Goal: Task Accomplishment & Management: Manage account settings

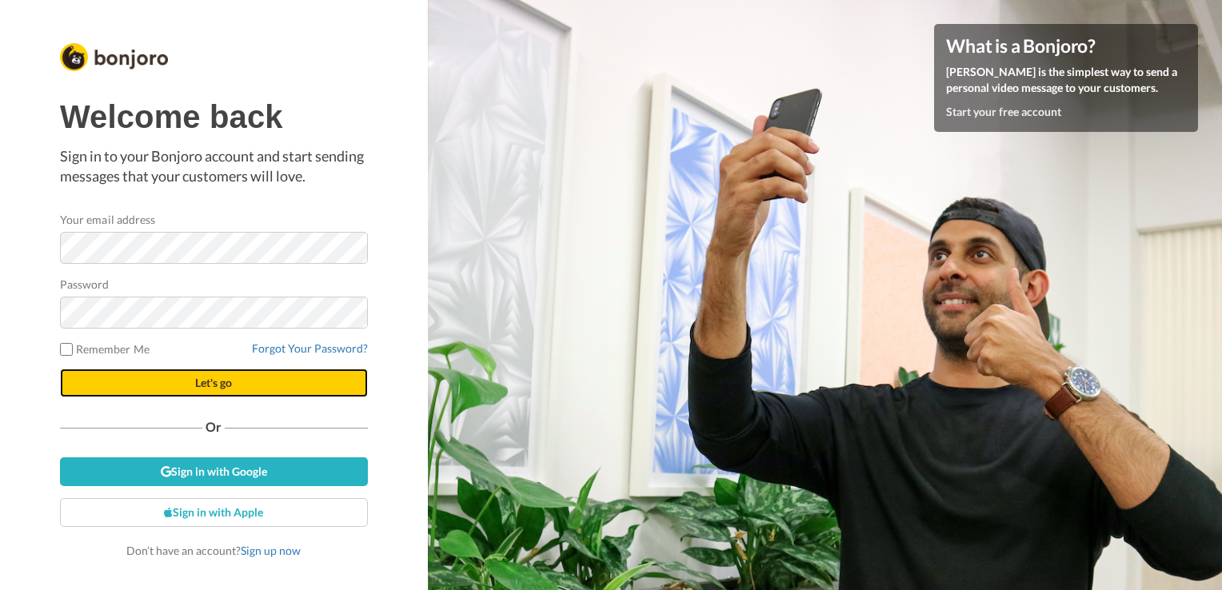
click at [227, 390] on button "Let's go" at bounding box center [214, 383] width 308 height 29
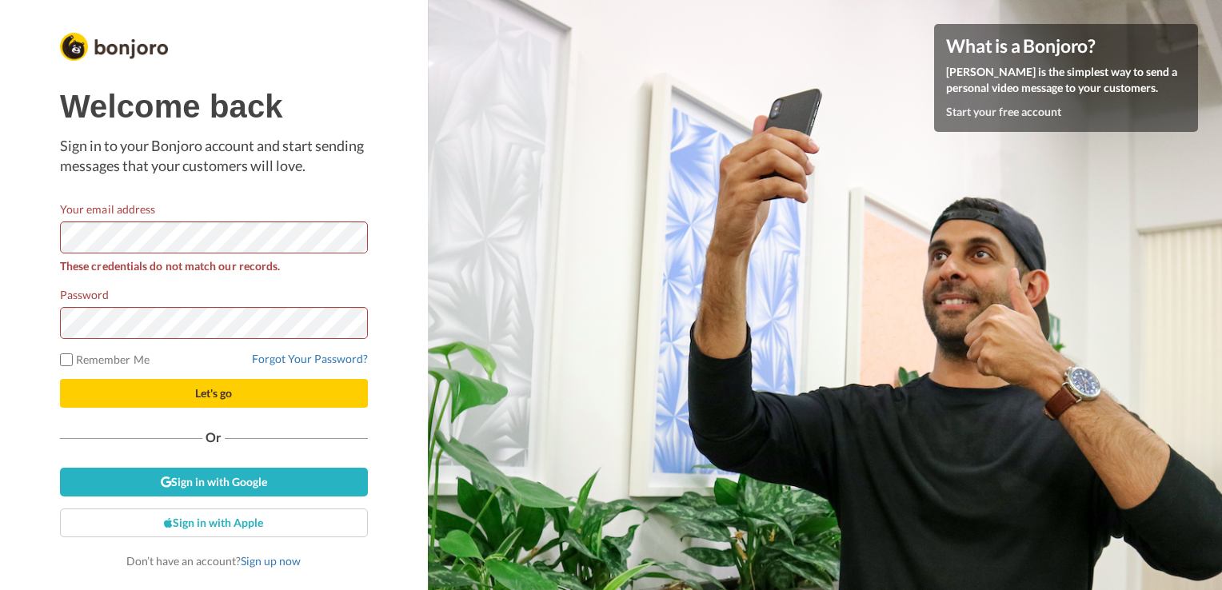
click at [230, 306] on div "Password" at bounding box center [214, 312] width 308 height 53
click at [197, 399] on span "Let's go" at bounding box center [213, 393] width 37 height 14
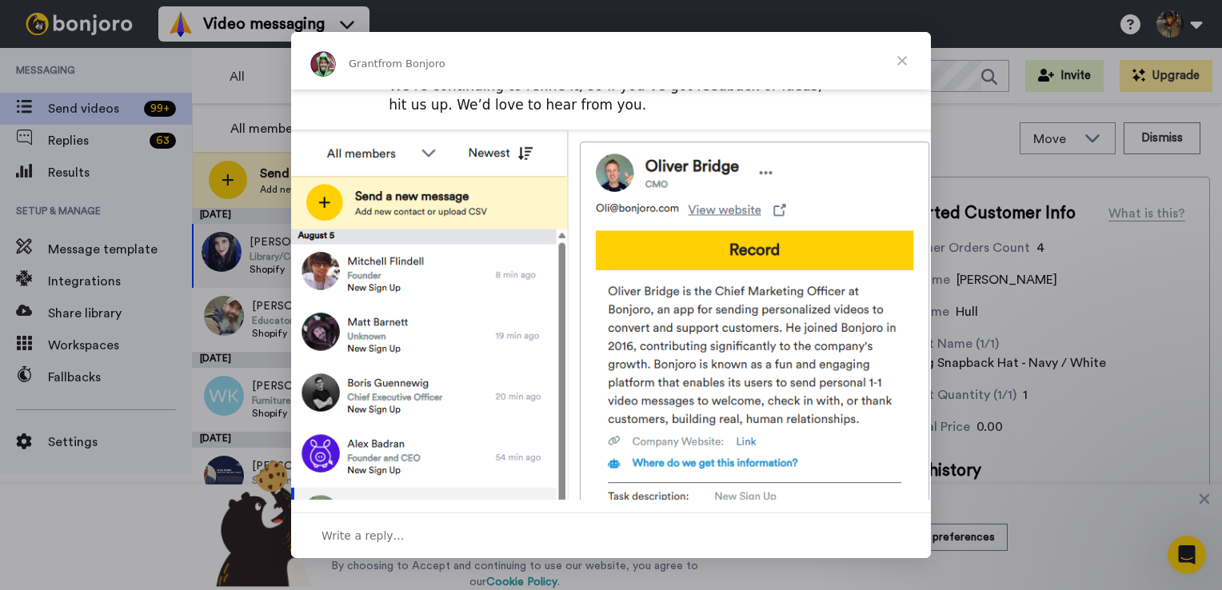
scroll to position [570, 0]
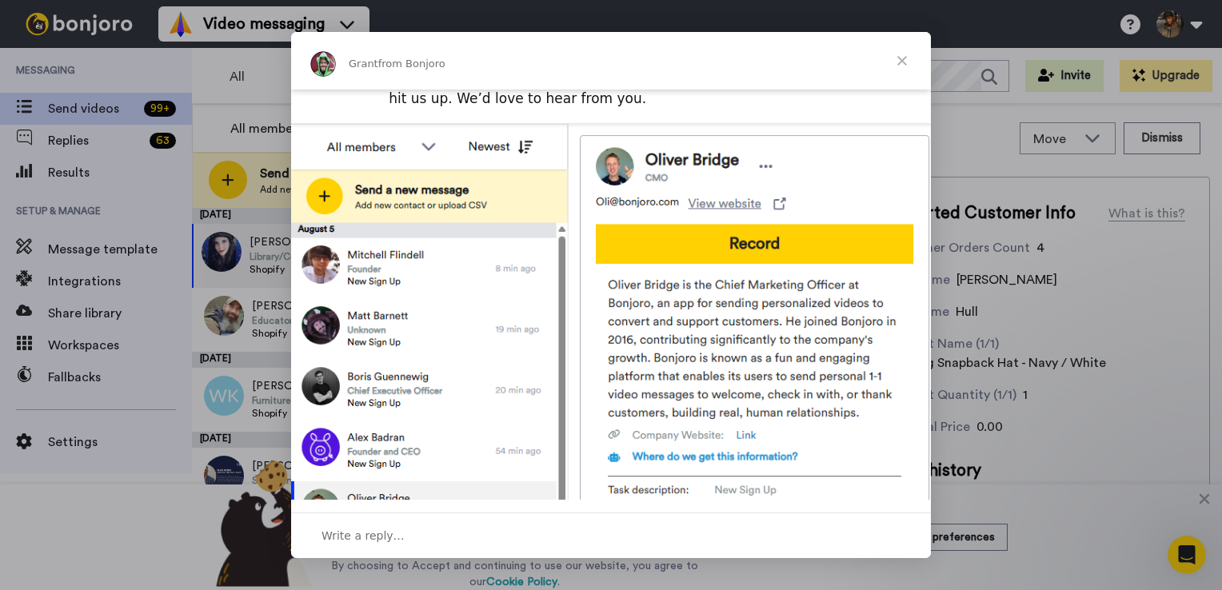
click at [899, 65] on span "Close" at bounding box center [903, 61] width 58 height 58
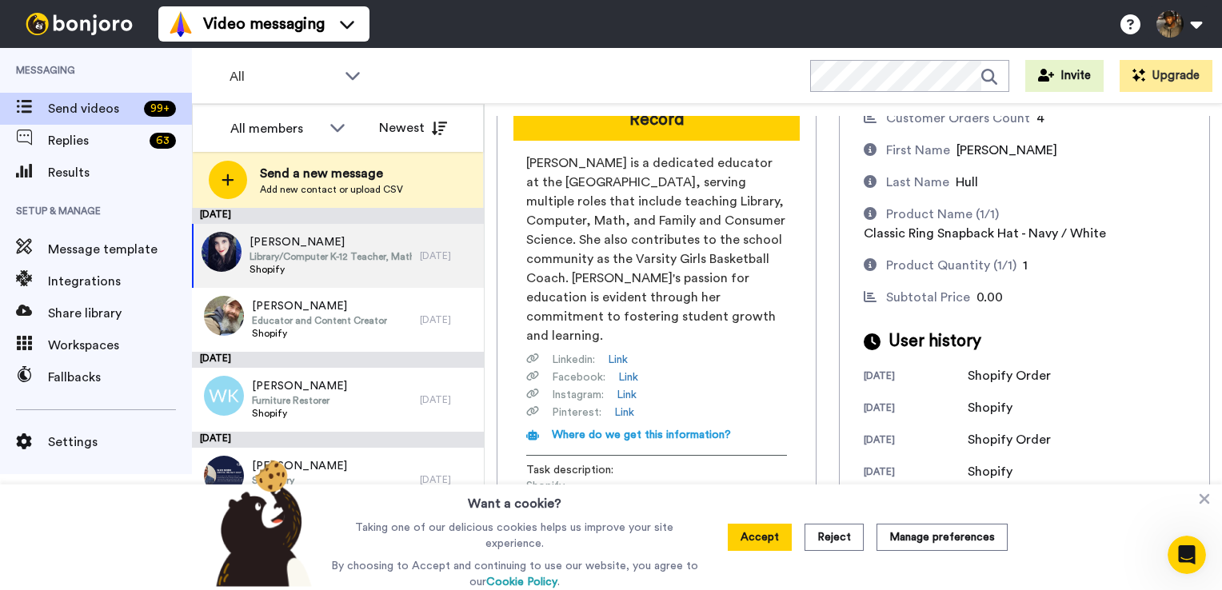
scroll to position [0, 0]
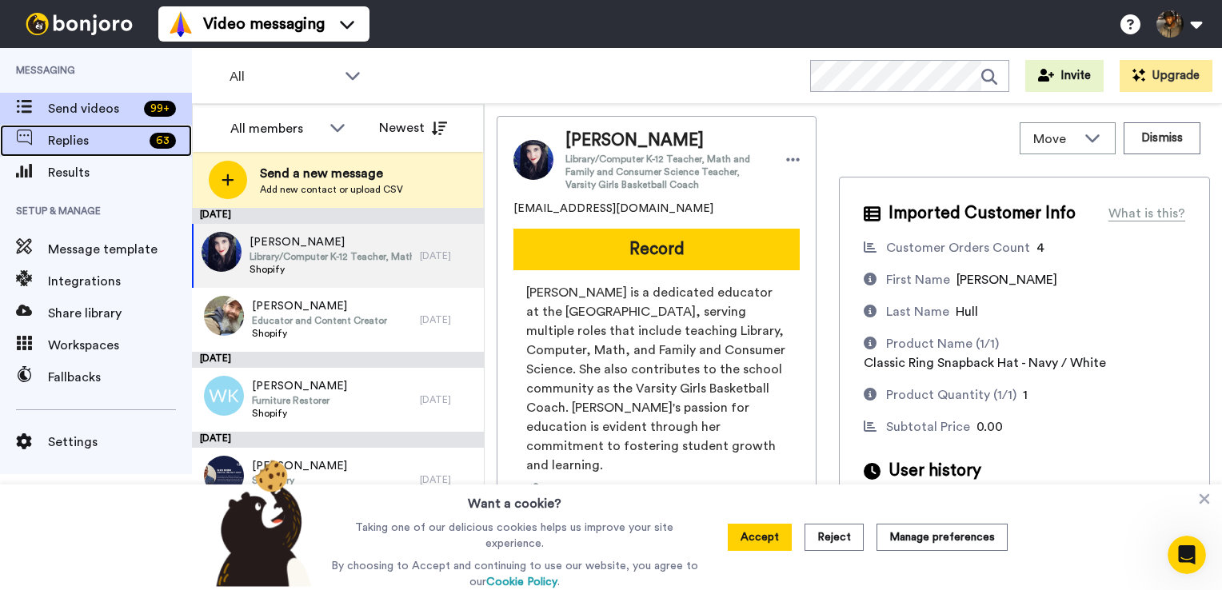
click at [83, 147] on span "Replies" at bounding box center [95, 140] width 95 height 19
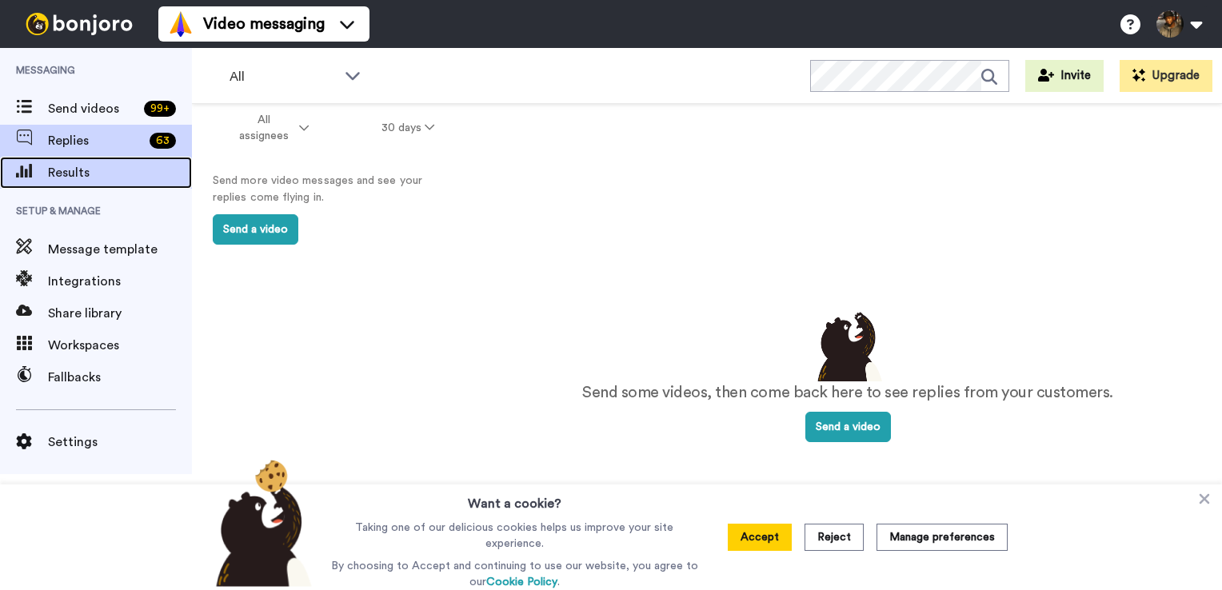
click at [107, 173] on span "Results" at bounding box center [120, 172] width 144 height 19
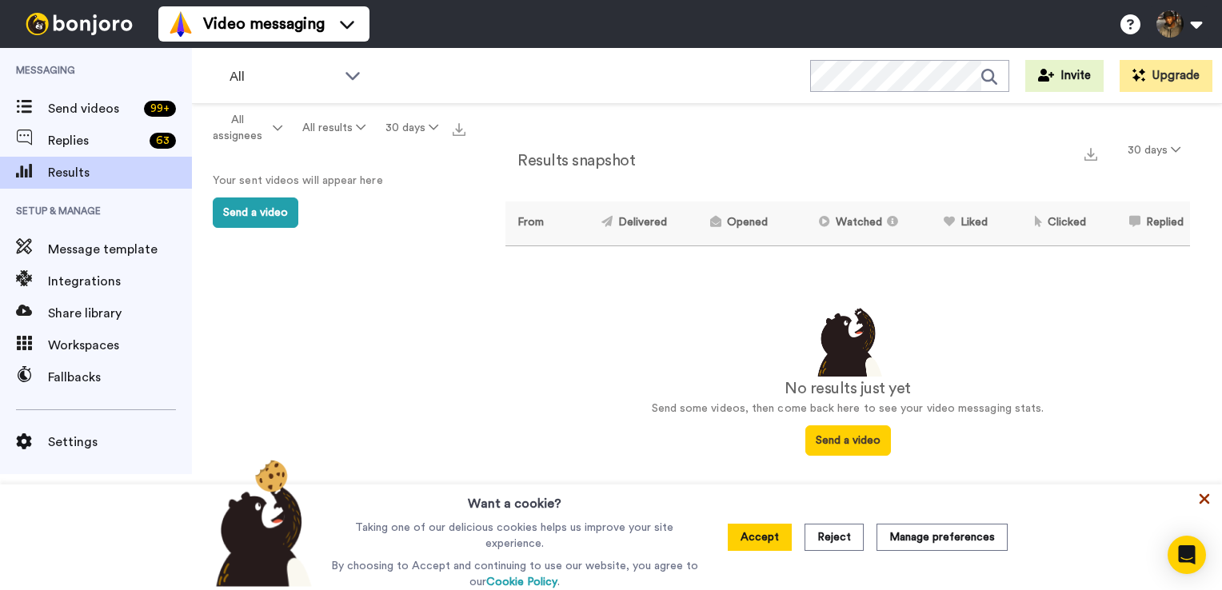
click at [1206, 499] on icon at bounding box center [1205, 499] width 16 height 16
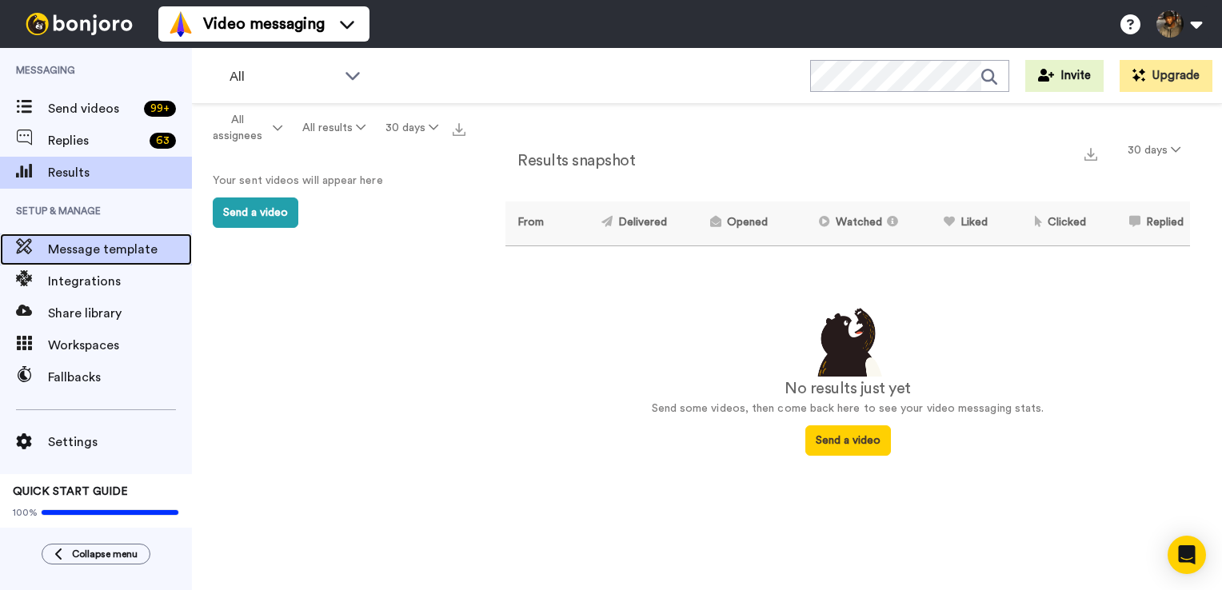
click at [119, 258] on span "Message template" at bounding box center [120, 249] width 144 height 19
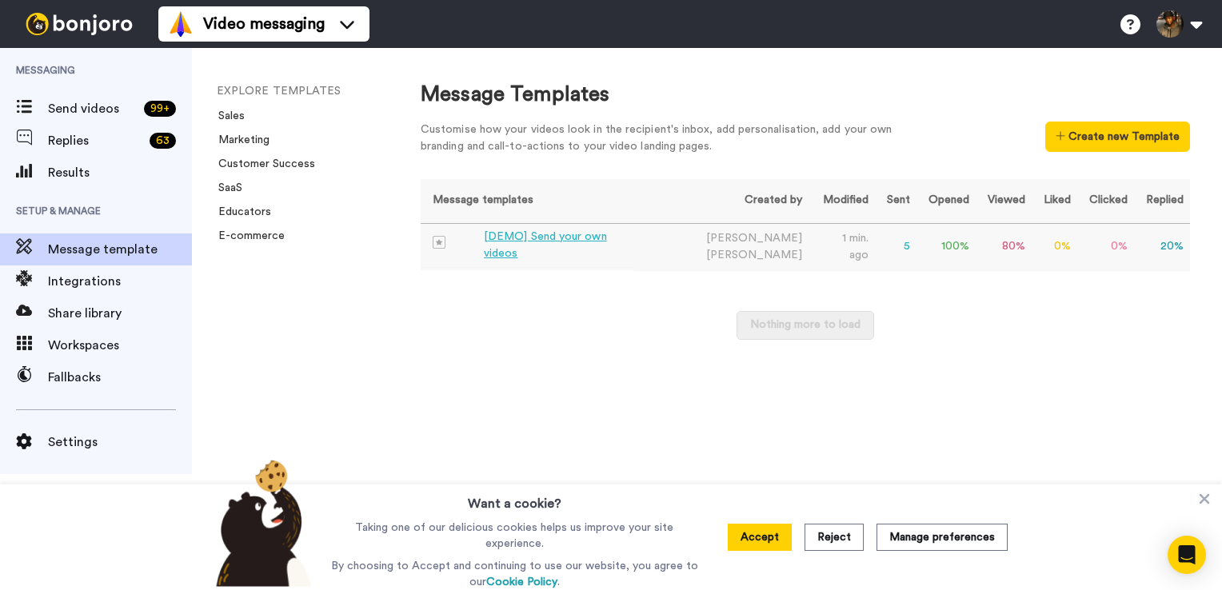
click at [598, 250] on div "[DEMO] Send your own videos" at bounding box center [556, 246] width 144 height 34
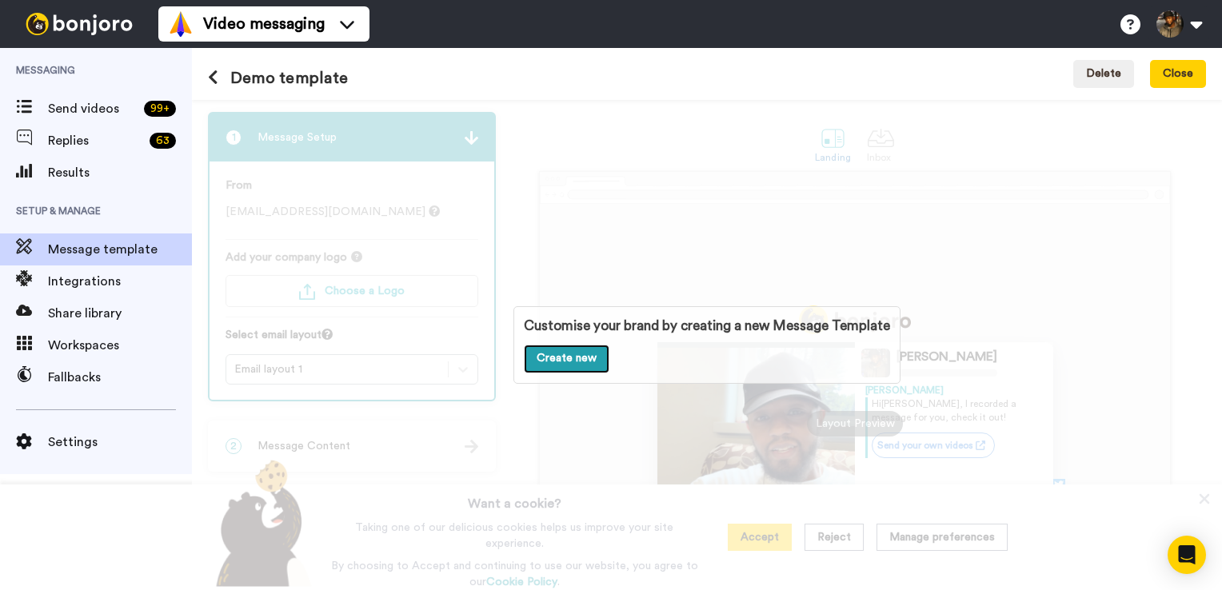
click at [586, 356] on link "Create new" at bounding box center [567, 359] width 86 height 29
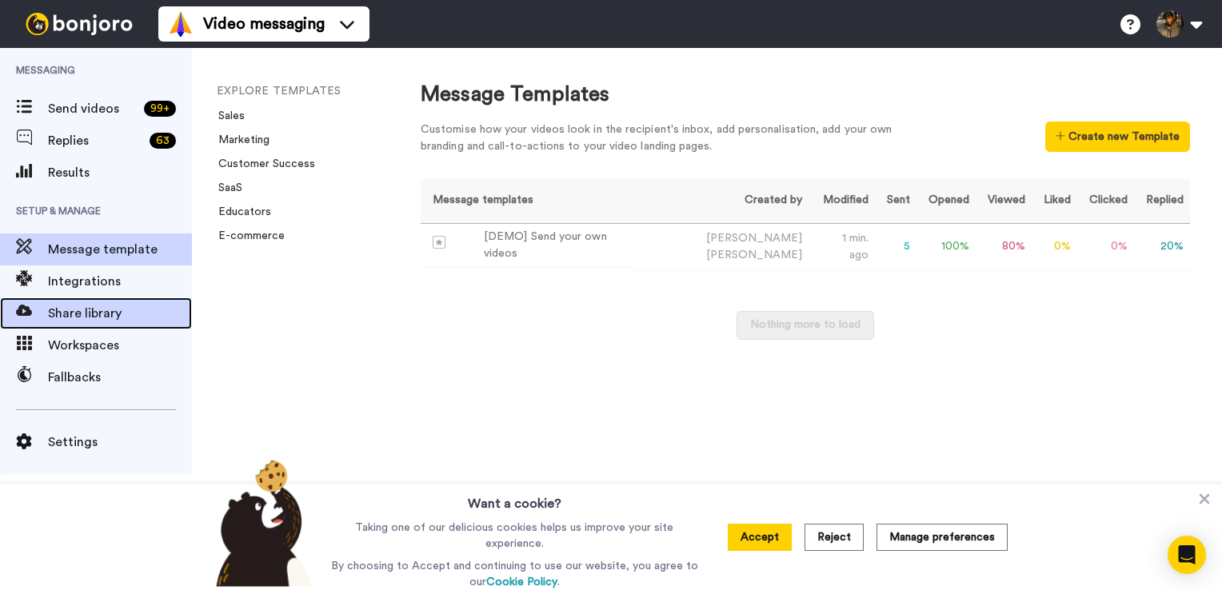
click at [90, 304] on span "Share library" at bounding box center [120, 313] width 144 height 19
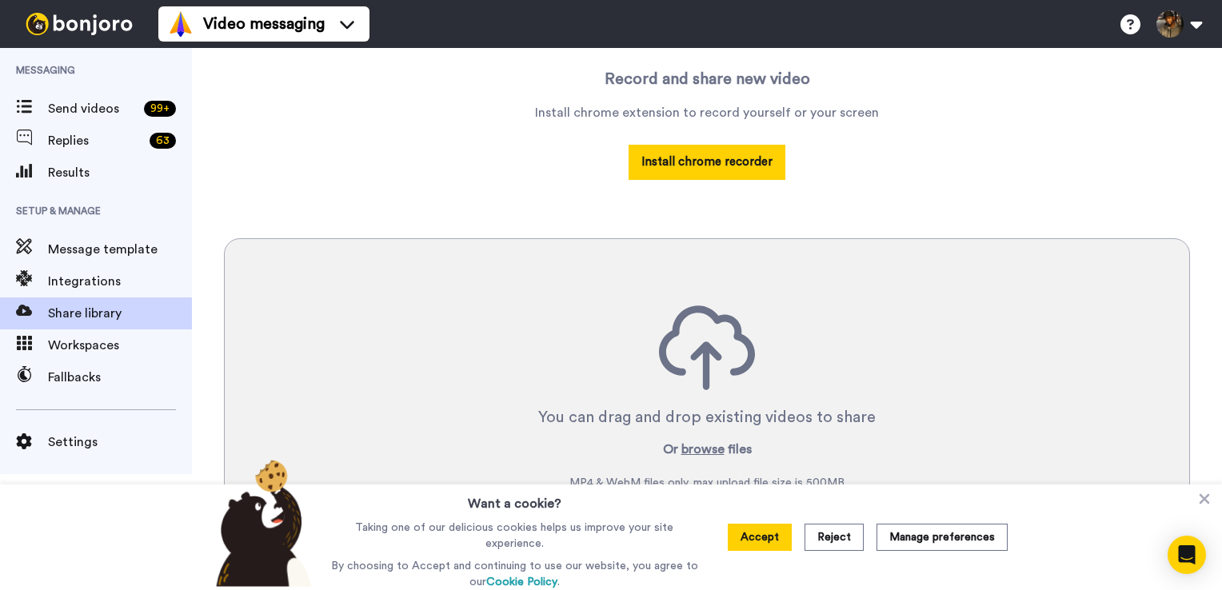
scroll to position [254, 0]
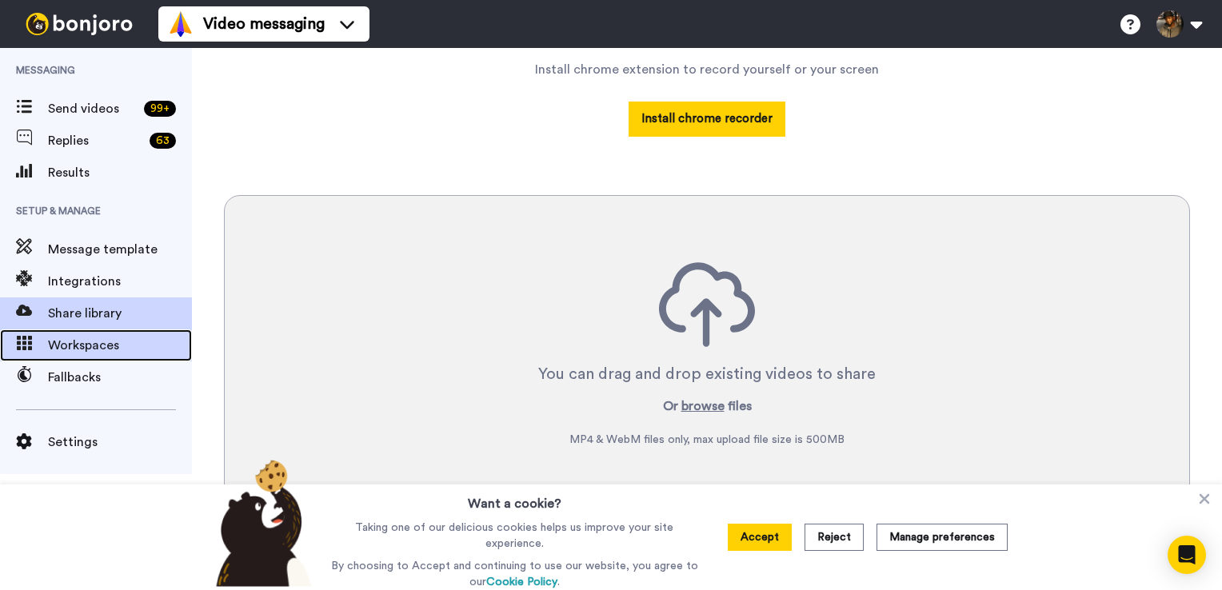
click at [67, 344] on span "Workspaces" at bounding box center [120, 345] width 144 height 19
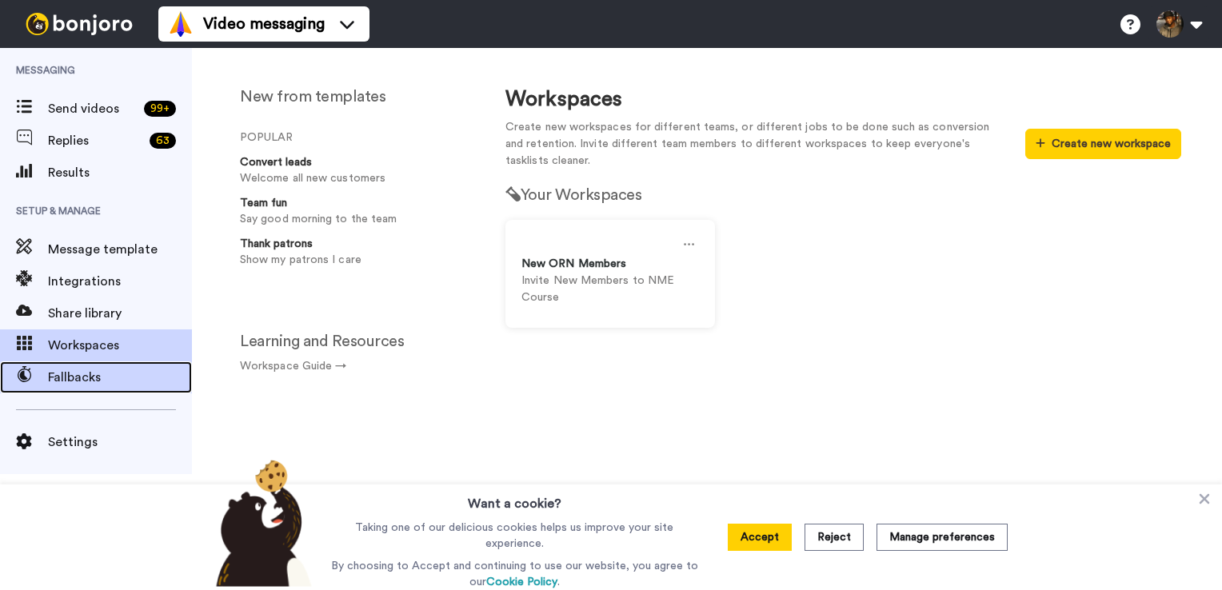
click at [99, 379] on span "Fallbacks" at bounding box center [120, 377] width 144 height 19
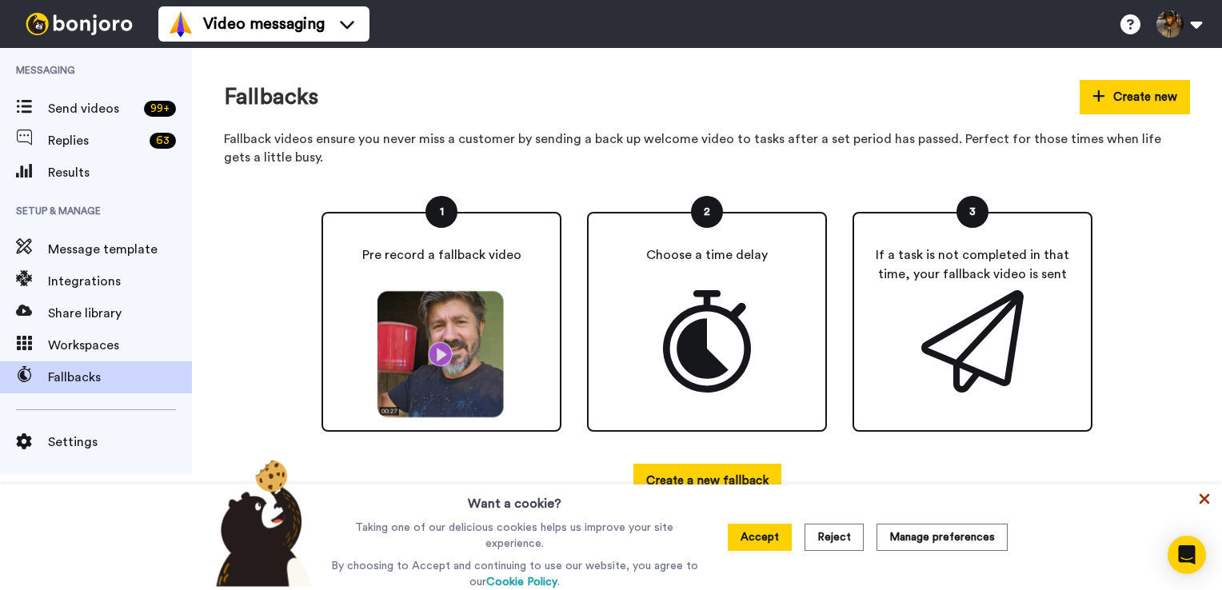
click at [1210, 505] on icon at bounding box center [1205, 499] width 16 height 16
